Goal: Task Accomplishment & Management: Use online tool/utility

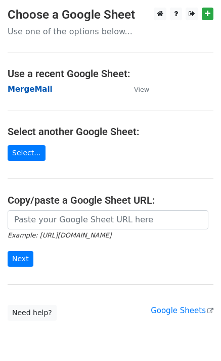
click at [25, 92] on strong "MergeMail" at bounding box center [30, 89] width 45 height 9
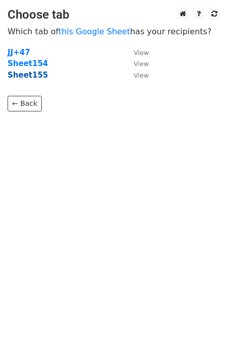
click at [35, 77] on strong "Sheet155" at bounding box center [28, 75] width 40 height 9
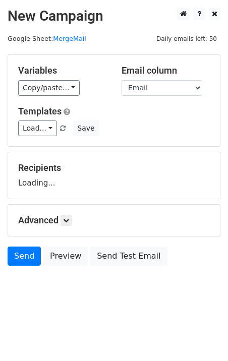
click at [39, 137] on div "Variables Copy/paste... {{Email}} Email column Email Templates Load... No Cost …" at bounding box center [114, 100] width 212 height 91
click at [40, 133] on link "Load..." at bounding box center [37, 129] width 39 height 16
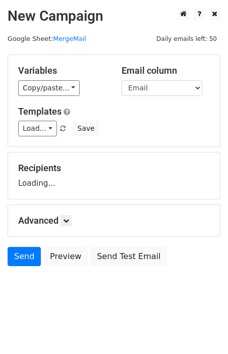
click at [0, 0] on link "Your Free Design Awaits – Start 2025 with Us!" at bounding box center [0, 0] width 0 height 0
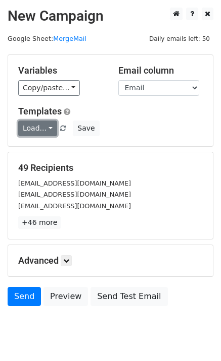
click at [47, 132] on link "Load..." at bounding box center [37, 129] width 39 height 16
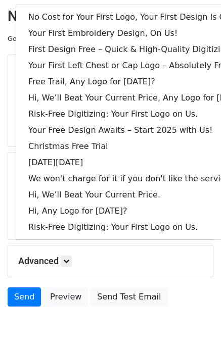
click at [109, 251] on div "Advanced Tracking Track Opens UTM Codes Track Clicks Filters Only include sprea…" at bounding box center [110, 260] width 204 height 31
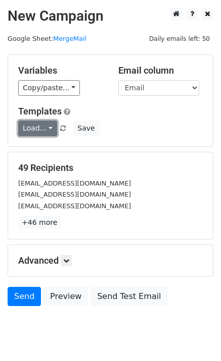
click at [41, 127] on link "Load..." at bounding box center [37, 129] width 39 height 16
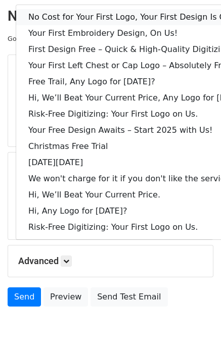
click at [69, 14] on link "No Cost for Your First Logo, Your First Design Is On Us!" at bounding box center [138, 17] width 244 height 16
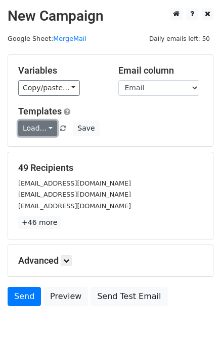
click at [42, 136] on link "Load..." at bounding box center [37, 129] width 39 height 16
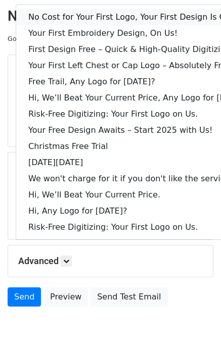
click at [97, 17] on link "No Cost for Your First Logo, Your First Design Is On Us!" at bounding box center [138, 17] width 244 height 16
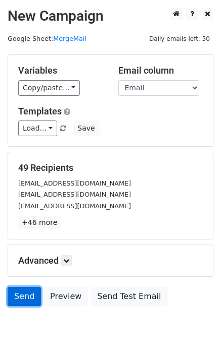
click at [31, 301] on link "Send" at bounding box center [24, 296] width 33 height 19
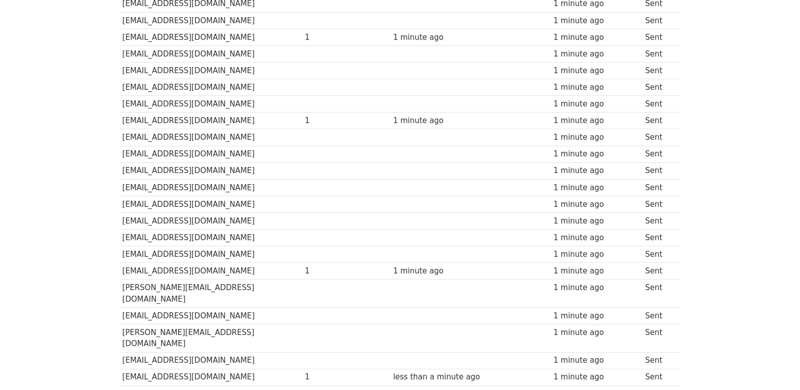
scroll to position [539, 0]
